Goal: Information Seeking & Learning: Check status

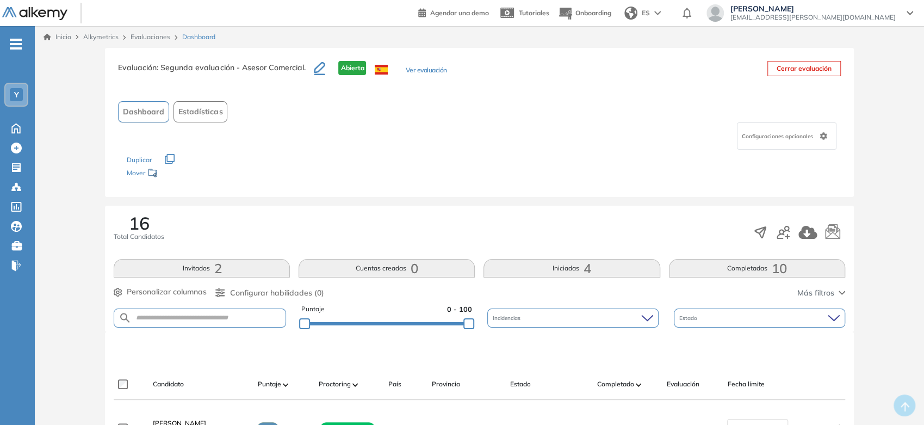
click at [601, 220] on div "16 Total Candidatos" at bounding box center [479, 232] width 731 height 36
click at [56, 16] on img at bounding box center [34, 14] width 65 height 14
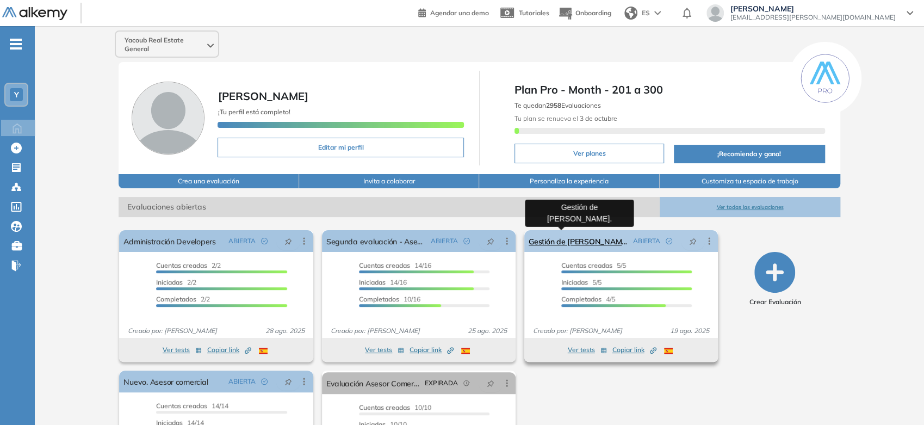
click at [592, 245] on link "Gestión de Cartera." at bounding box center [579, 241] width 100 height 22
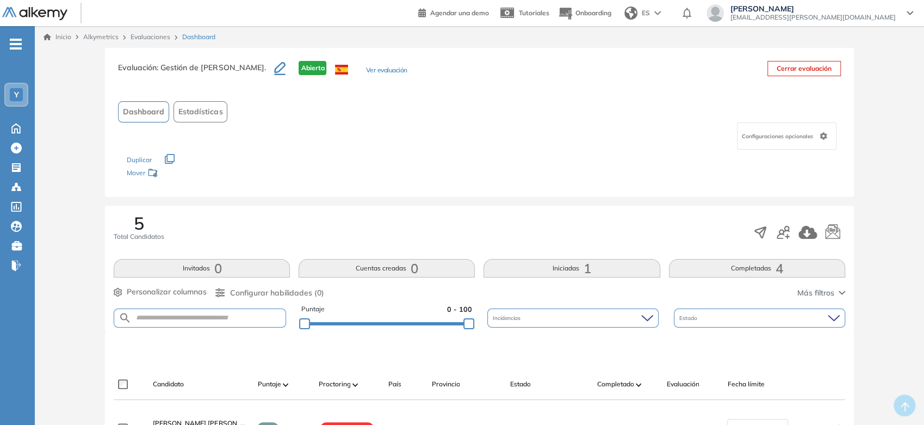
click at [58, 14] on img at bounding box center [34, 14] width 65 height 14
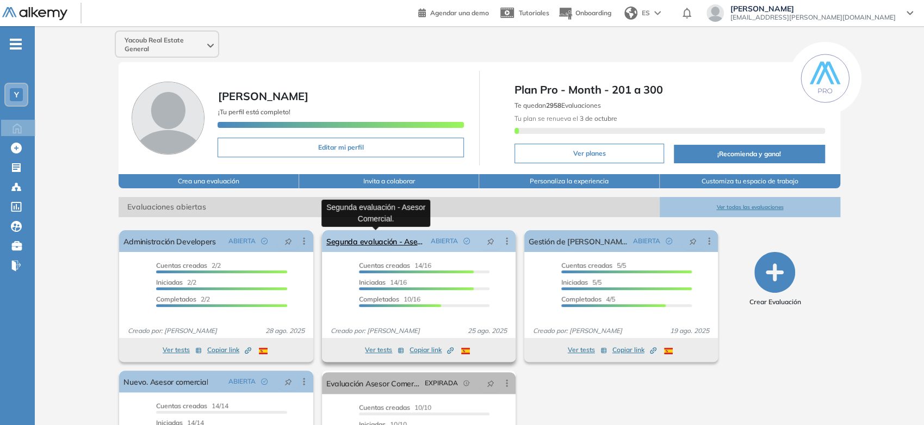
click at [371, 243] on link "Segunda evaluación - Asesor Comercial." at bounding box center [376, 241] width 100 height 22
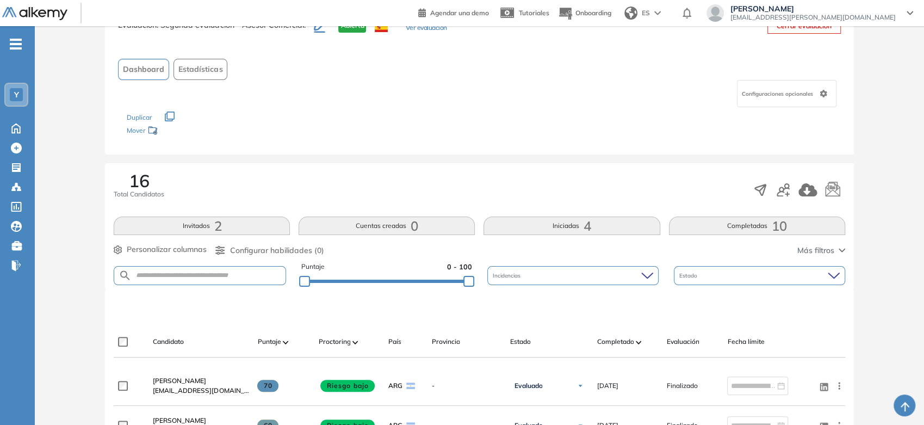
scroll to position [60, 0]
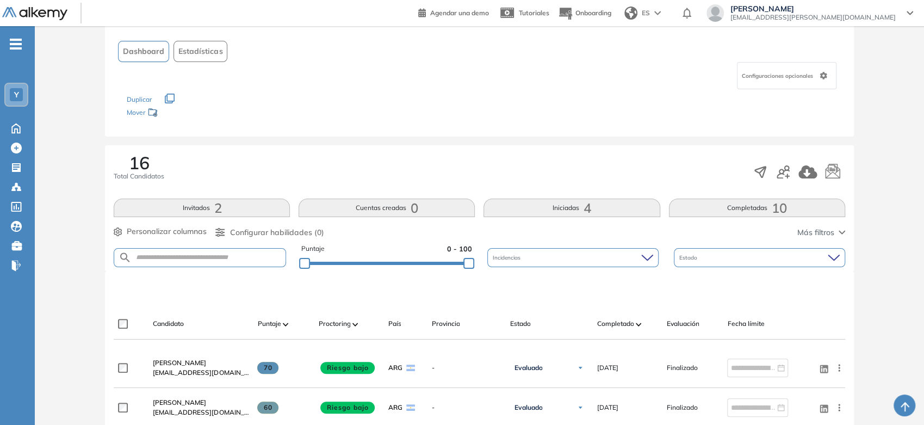
click at [554, 204] on button "Iniciadas 4" at bounding box center [571, 208] width 176 height 18
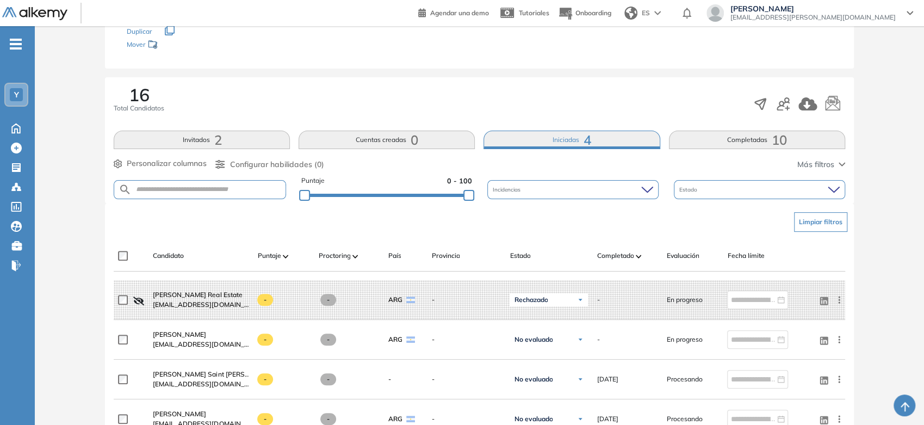
scroll to position [121, 0]
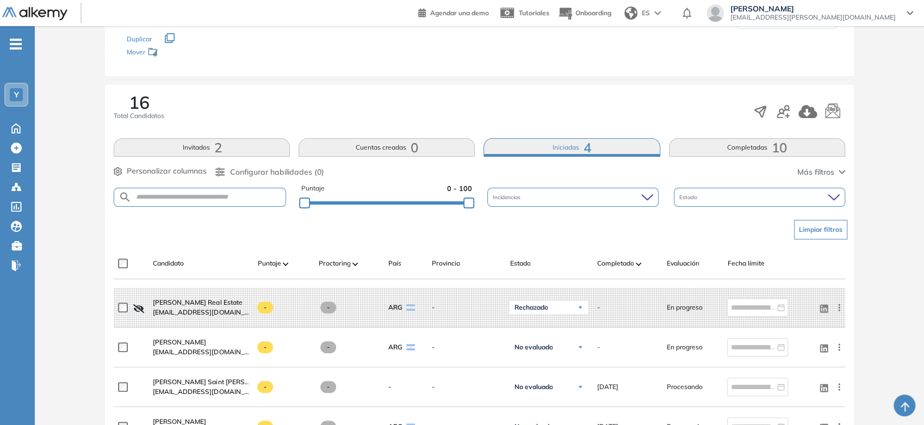
click at [718, 145] on button "Completadas 10" at bounding box center [757, 147] width 176 height 18
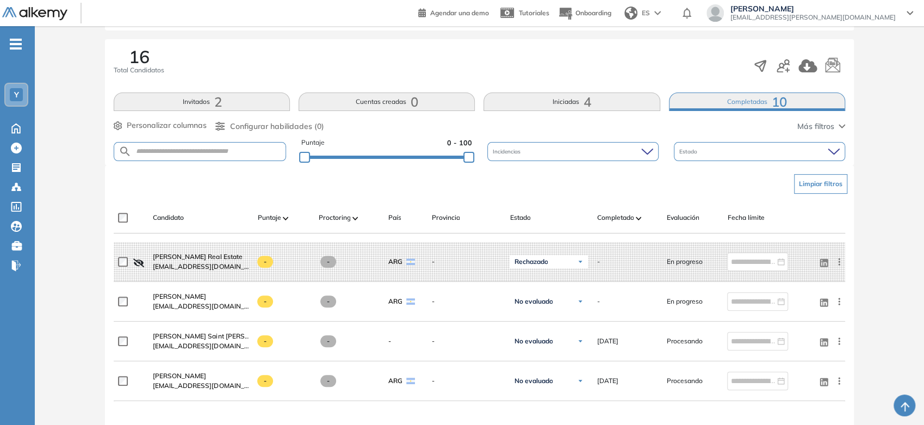
scroll to position [60, 0]
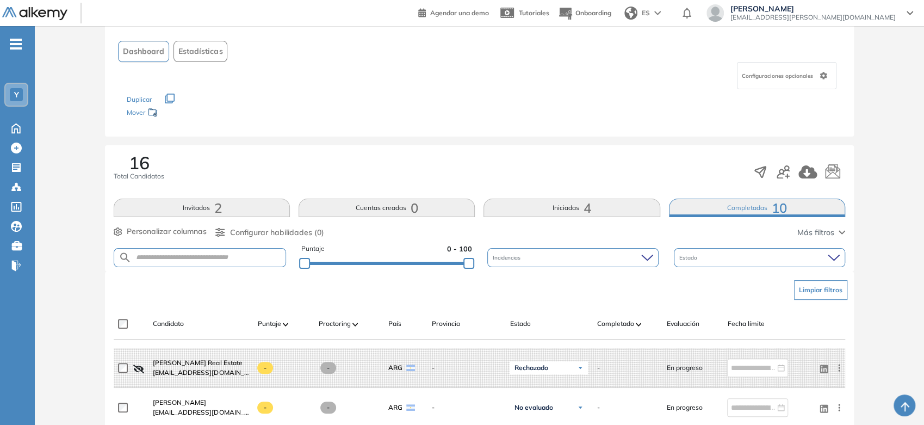
click at [202, 205] on button "Invitados 2" at bounding box center [202, 208] width 176 height 18
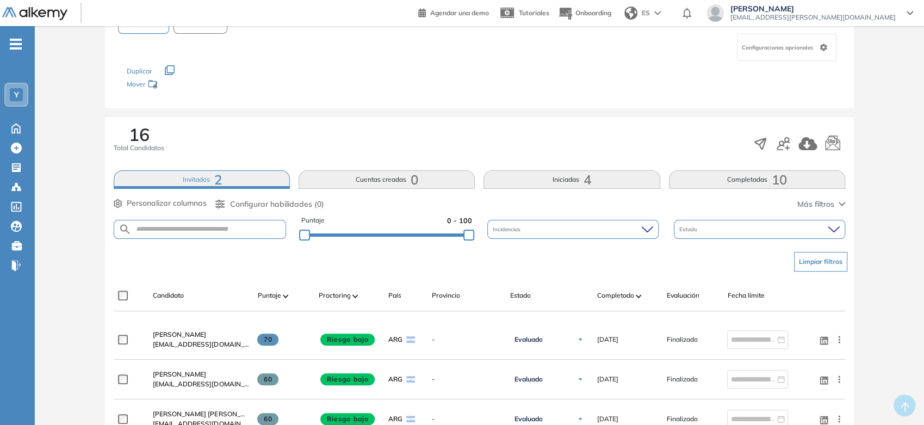
scroll to position [0, 0]
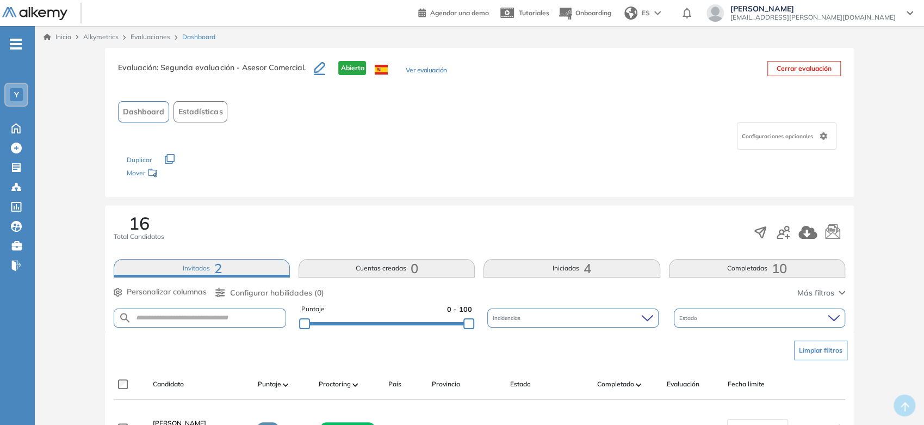
click at [182, 71] on span ": Segunda evaluación - Asesor Comercial." at bounding box center [231, 68] width 148 height 10
click at [148, 35] on link "Evaluaciones" at bounding box center [151, 37] width 40 height 8
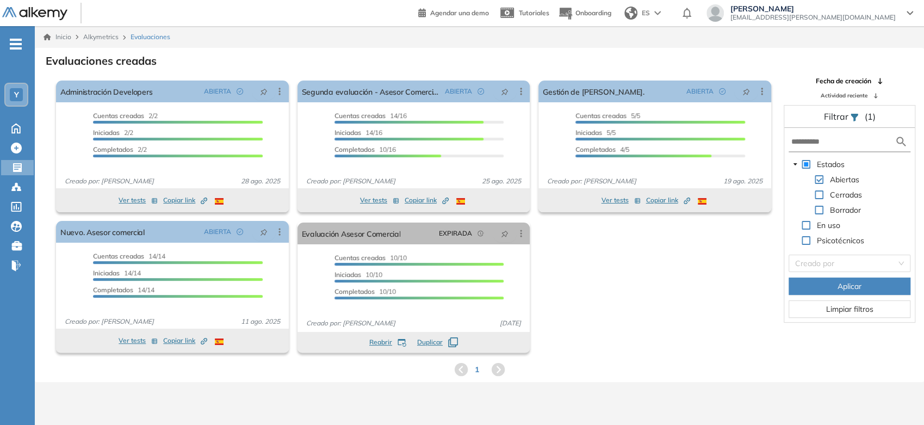
click at [64, 42] on div "Inicio Alkymetrics Evaluaciones" at bounding box center [479, 37] width 889 height 22
click at [61, 36] on link "Inicio" at bounding box center [58, 37] width 28 height 10
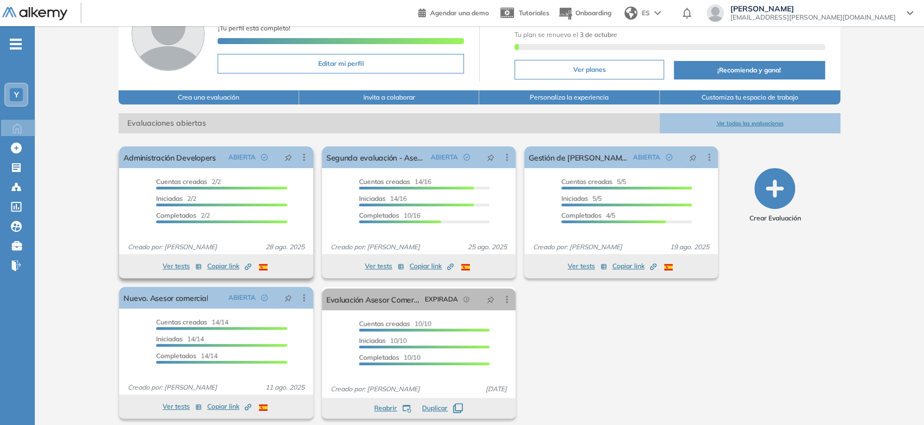
scroll to position [90, 0]
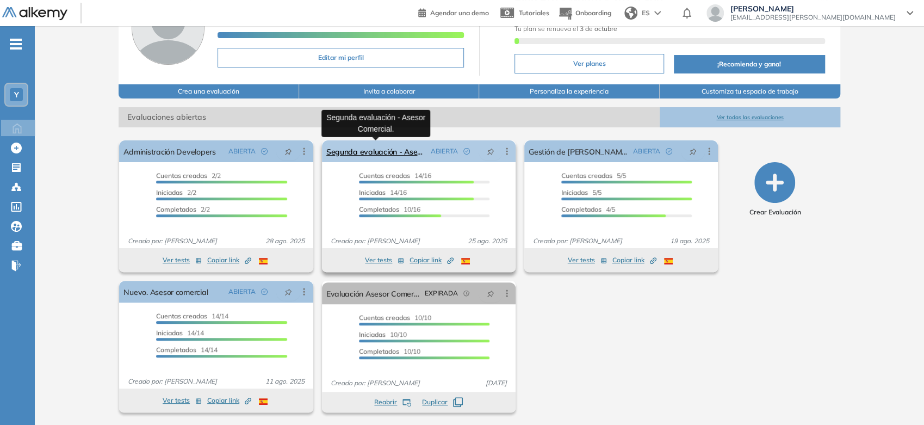
click at [401, 142] on link "Segunda evaluación - Asesor Comercial." at bounding box center [376, 151] width 100 height 22
